Goal: Entertainment & Leisure: Browse casually

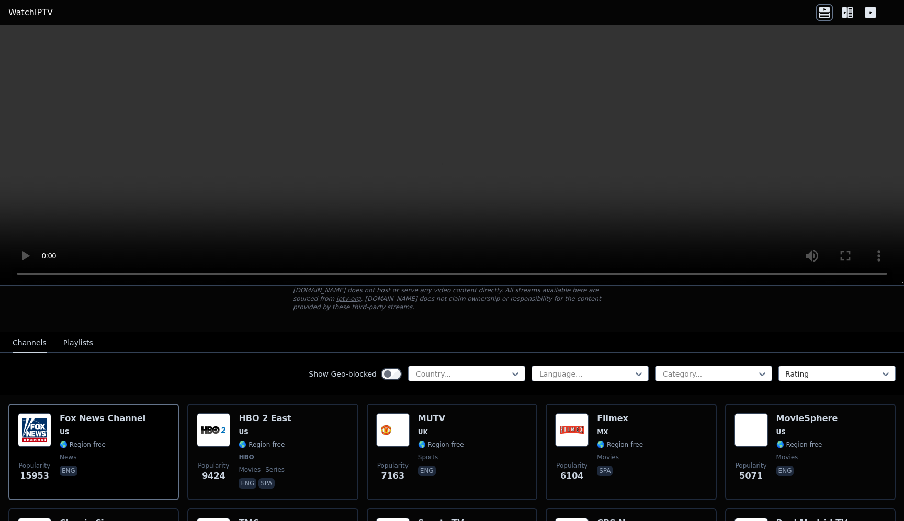
scroll to position [78, 0]
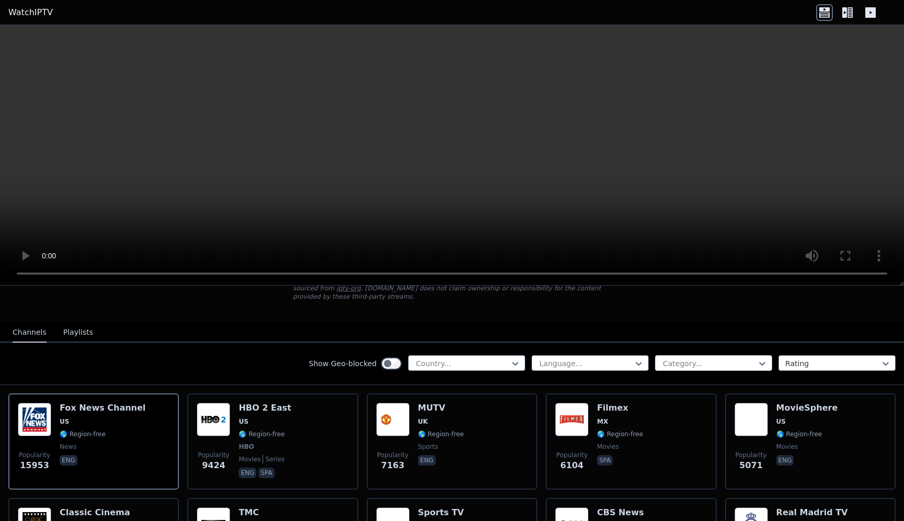
click at [683, 361] on div at bounding box center [709, 363] width 95 height 10
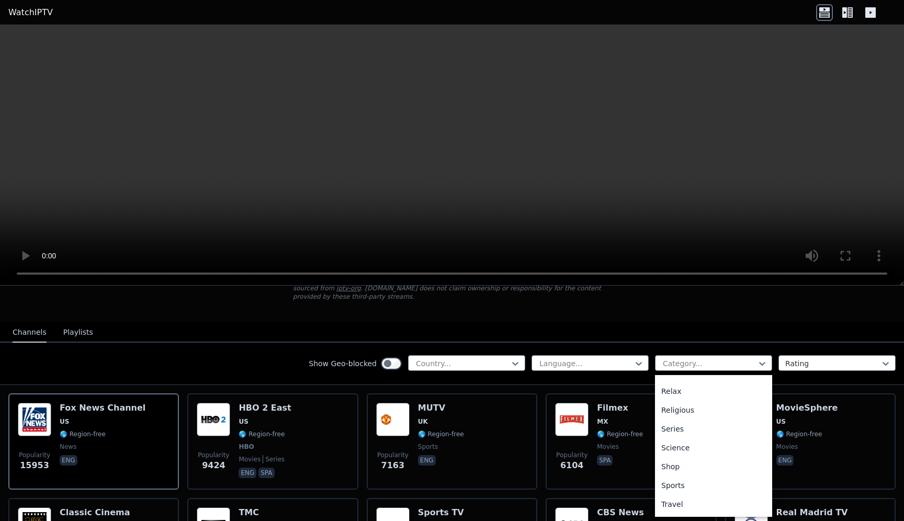
scroll to position [371, 0]
click at [682, 467] on div "Sports" at bounding box center [713, 467] width 117 height 19
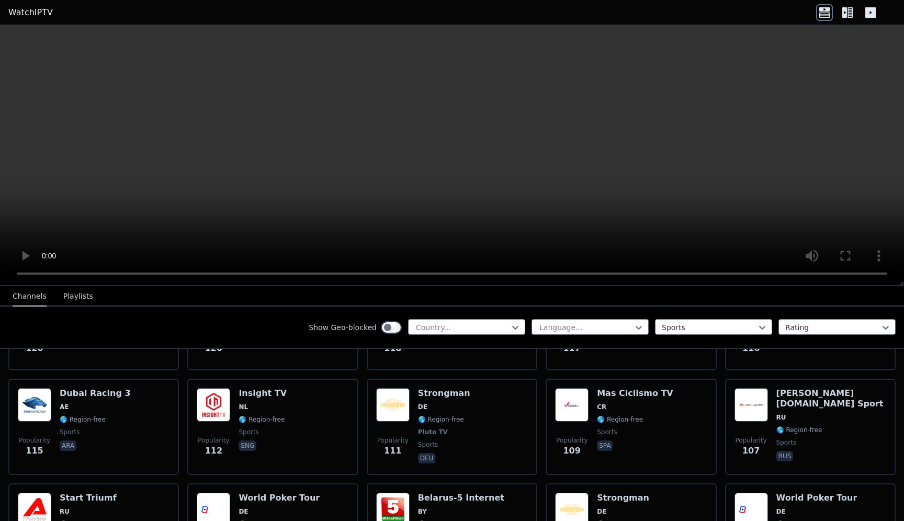
scroll to position [2095, 0]
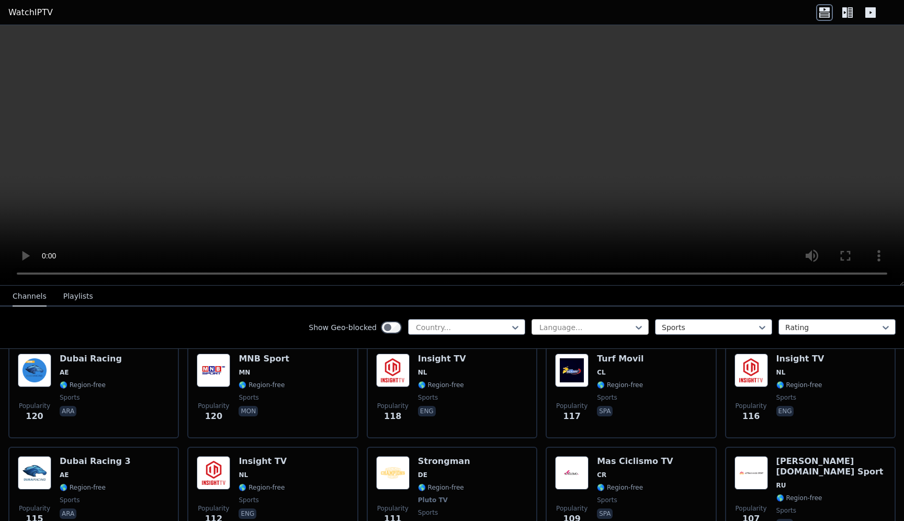
click at [606, 325] on div at bounding box center [585, 327] width 95 height 10
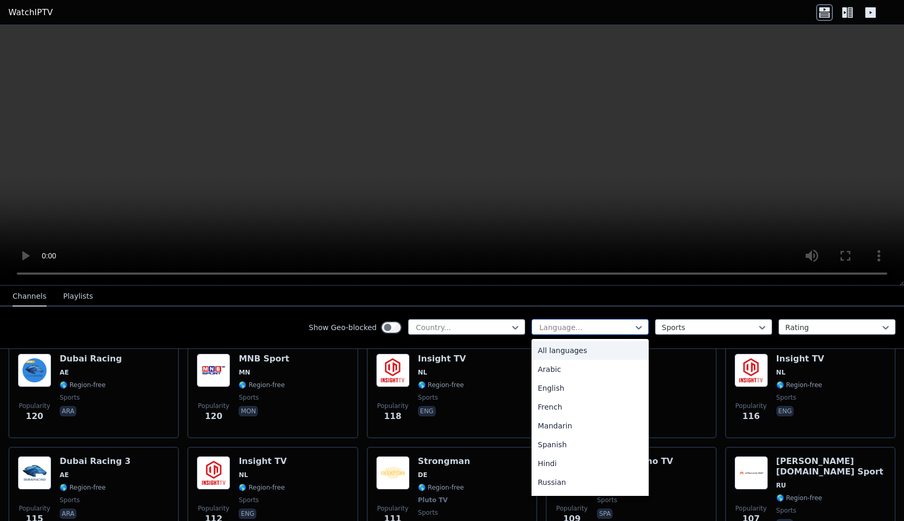
click at [606, 325] on div at bounding box center [585, 327] width 95 height 10
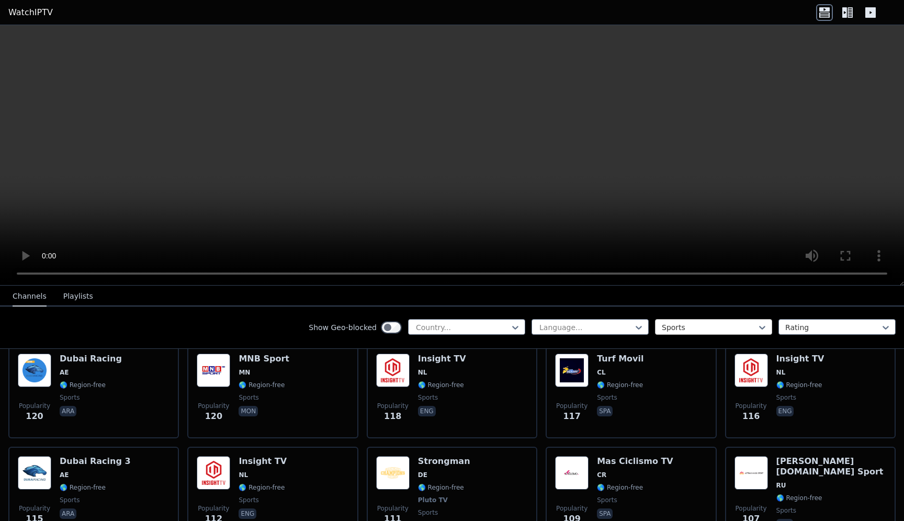
click at [687, 325] on div at bounding box center [709, 327] width 95 height 10
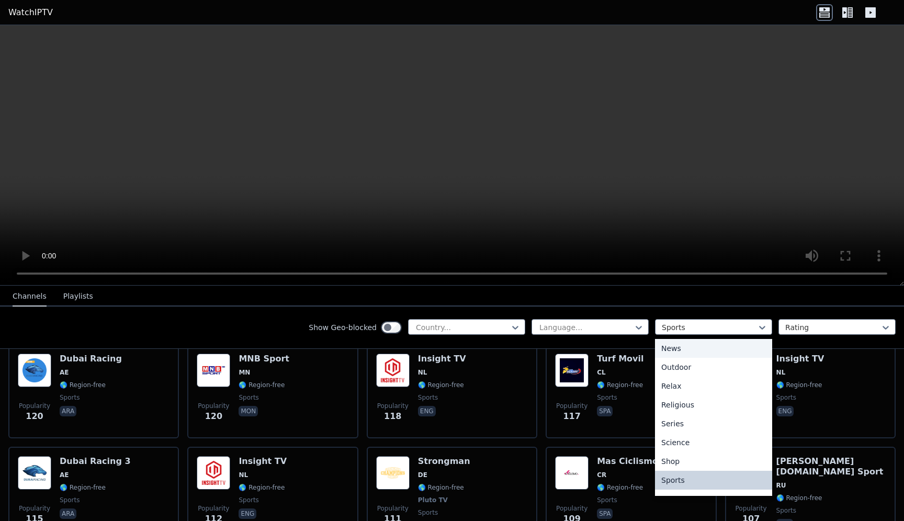
scroll to position [0, 0]
click at [683, 349] on div "All categories" at bounding box center [713, 350] width 117 height 19
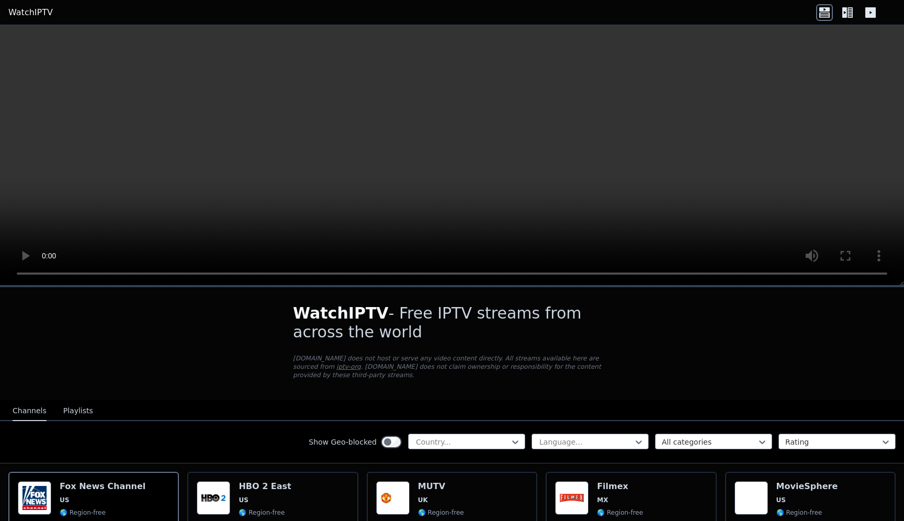
click at [73, 415] on button "Playlists" at bounding box center [78, 411] width 30 height 20
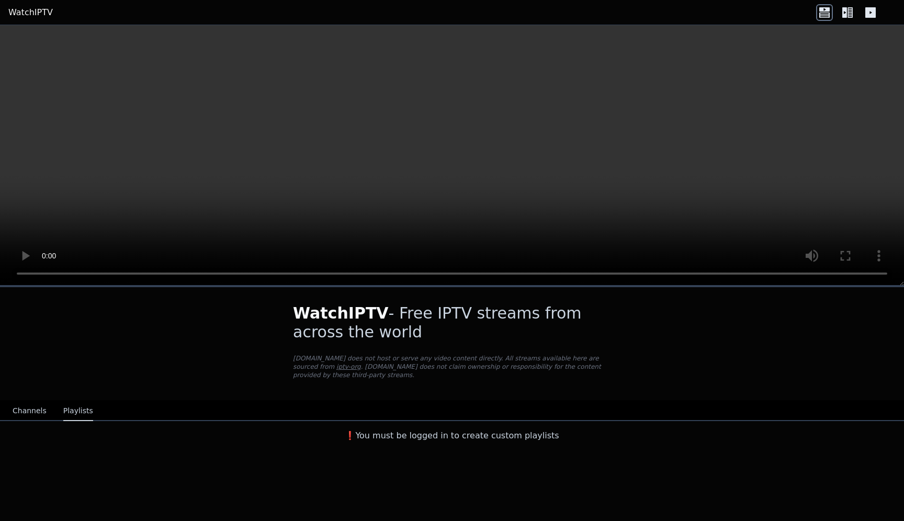
click at [33, 414] on button "Channels" at bounding box center [30, 411] width 34 height 20
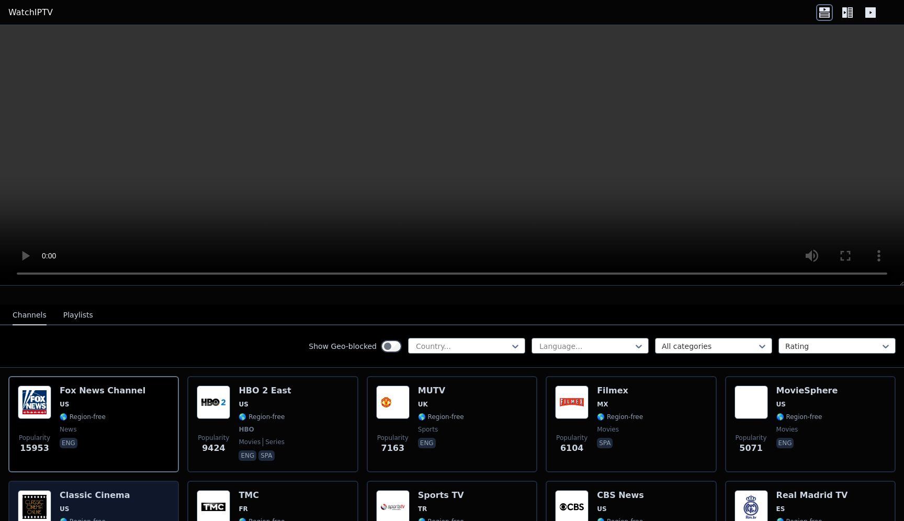
scroll to position [75, 0]
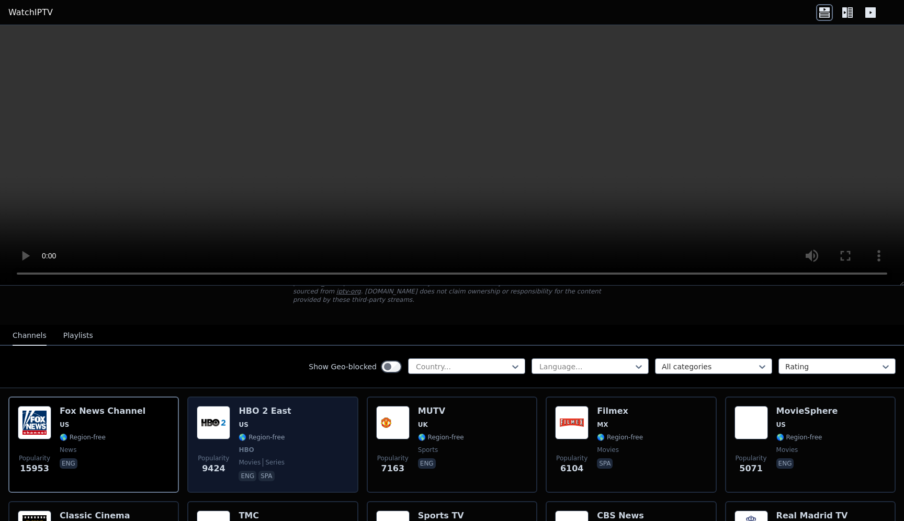
click at [223, 422] on img at bounding box center [213, 422] width 33 height 33
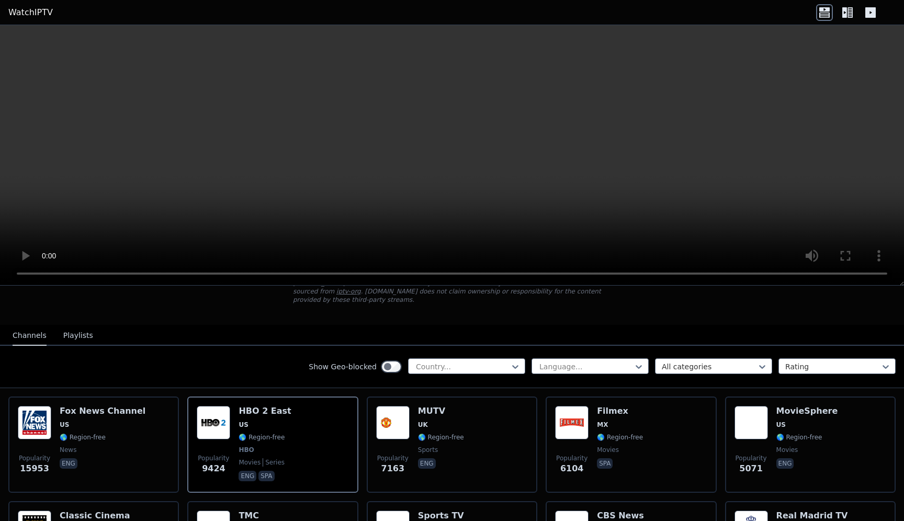
click at [849, 13] on icon at bounding box center [847, 12] width 17 height 17
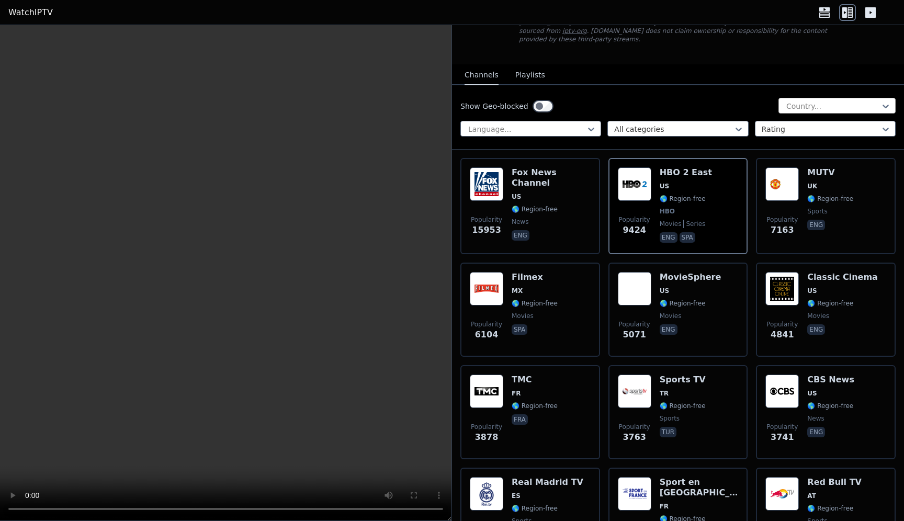
click at [816, 108] on div at bounding box center [832, 106] width 95 height 10
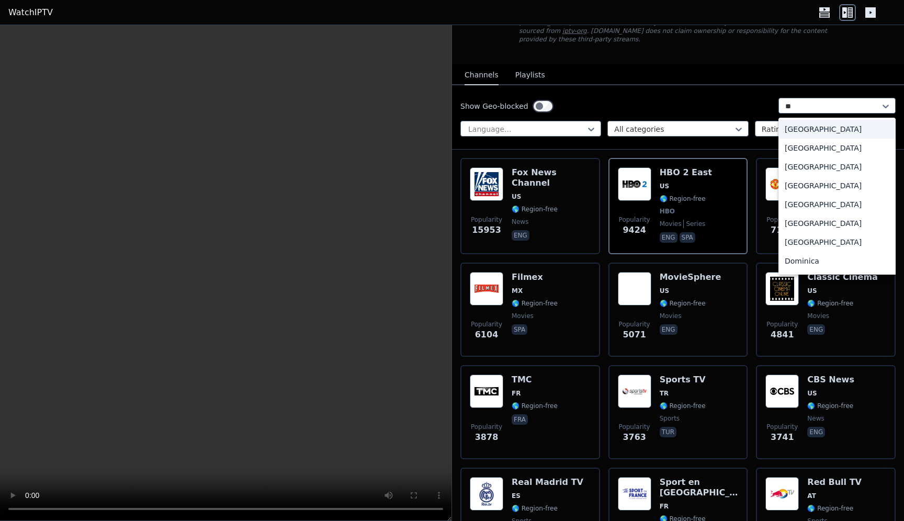
type input "***"
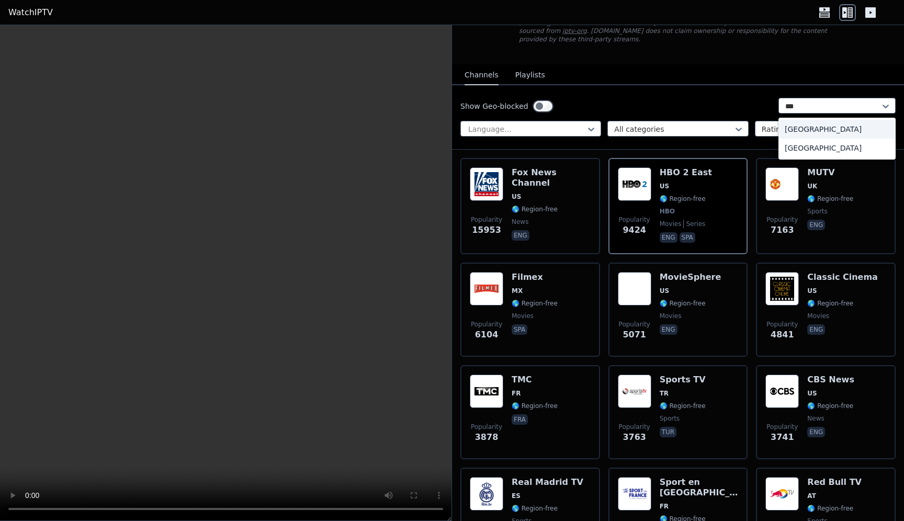
click at [798, 129] on div "[GEOGRAPHIC_DATA]" at bounding box center [837, 129] width 117 height 19
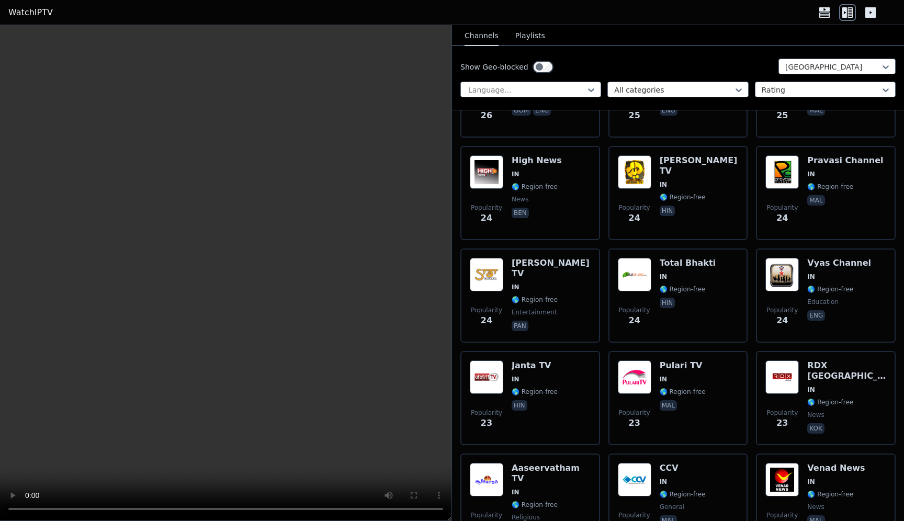
scroll to position [3592, 0]
